Goal: Task Accomplishment & Management: Use online tool/utility

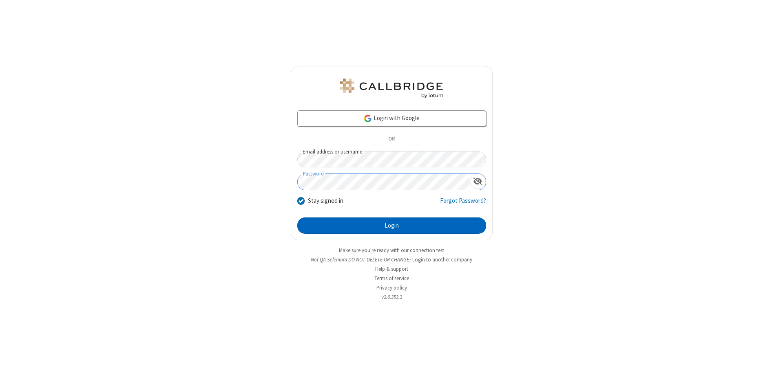
click at [391, 226] on button "Login" at bounding box center [391, 226] width 189 height 16
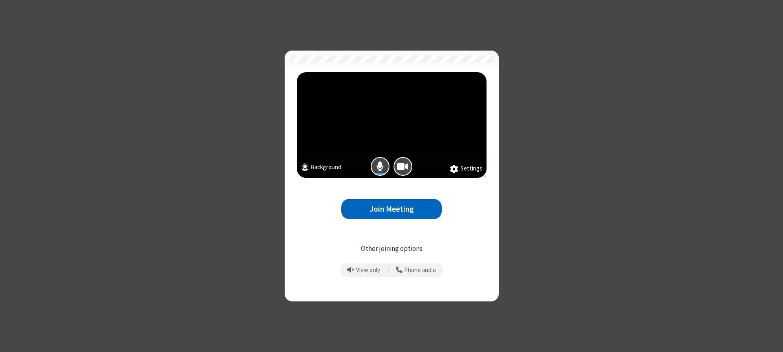
click at [391, 209] on button "Join Meeting" at bounding box center [391, 209] width 100 height 20
